Goal: Task Accomplishment & Management: Manage account settings

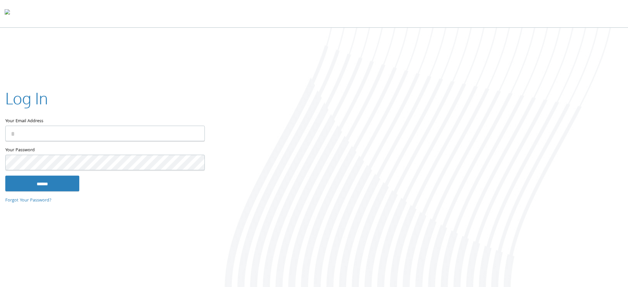
click at [298, 27] on div at bounding box center [314, 14] width 628 height 28
click at [43, 126] on input "Your Email Address" at bounding box center [105, 134] width 200 height 16
type input "**********"
click at [50, 176] on input "******" at bounding box center [42, 183] width 74 height 16
